Goal: Navigation & Orientation: Understand site structure

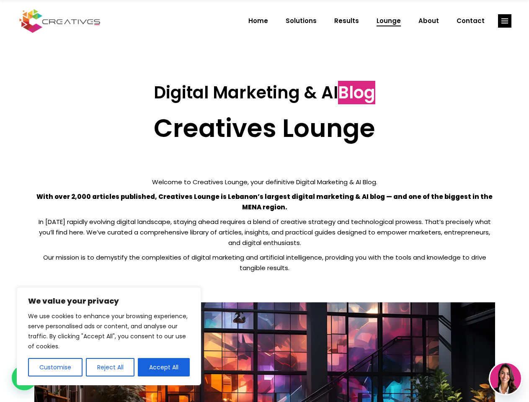
click at [264, 201] on p "With over 2,000 articles published, Creatives Lounge is Lebanon’s largest digit…" at bounding box center [264, 202] width 461 height 21
click at [55, 368] on button "Customise" at bounding box center [55, 367] width 54 height 18
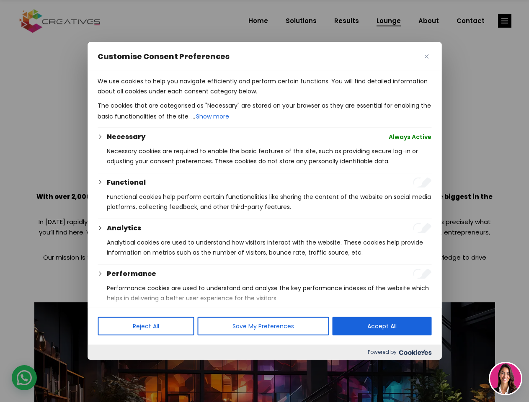
click at [110, 368] on div at bounding box center [264, 201] width 529 height 402
click at [164, 96] on p "We use cookies to help you navigate efficiently and perform certain functions. …" at bounding box center [265, 86] width 334 height 20
click at [505, 21] on div at bounding box center [264, 201] width 529 height 402
click at [506, 379] on img at bounding box center [505, 378] width 31 height 31
